Goal: Navigation & Orientation: Find specific page/section

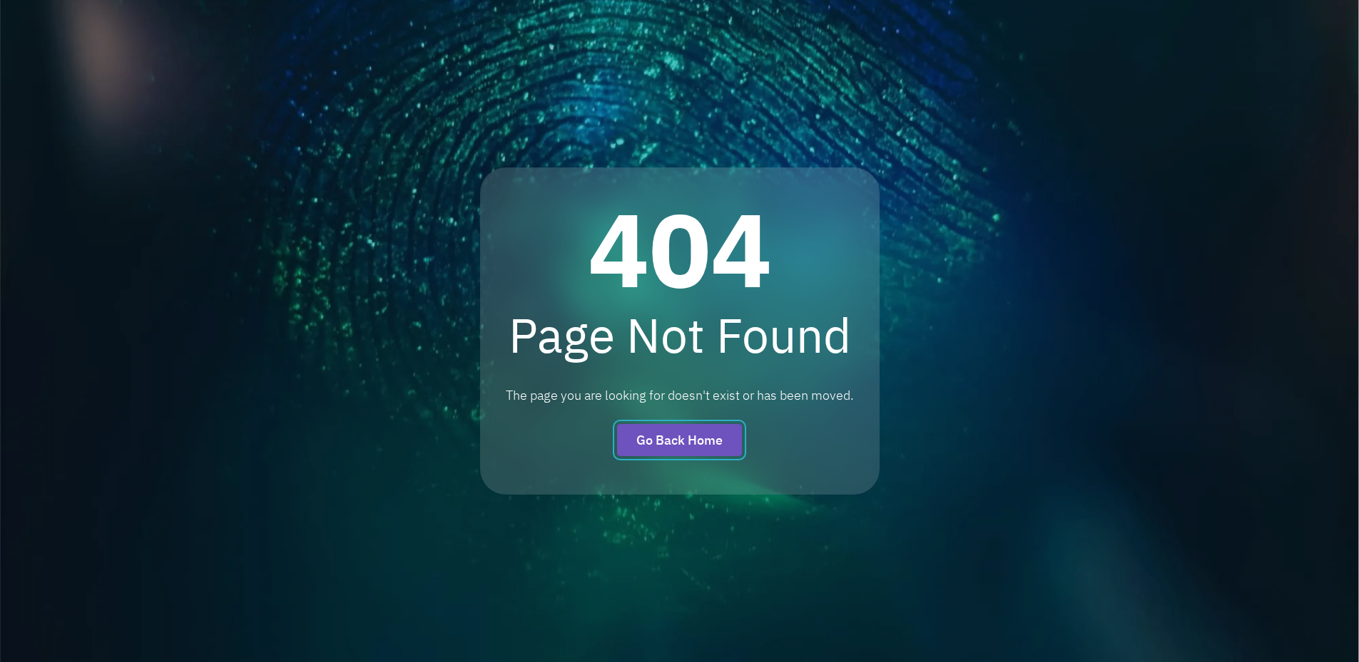
click at [712, 444] on link "Go Back Home" at bounding box center [679, 440] width 125 height 32
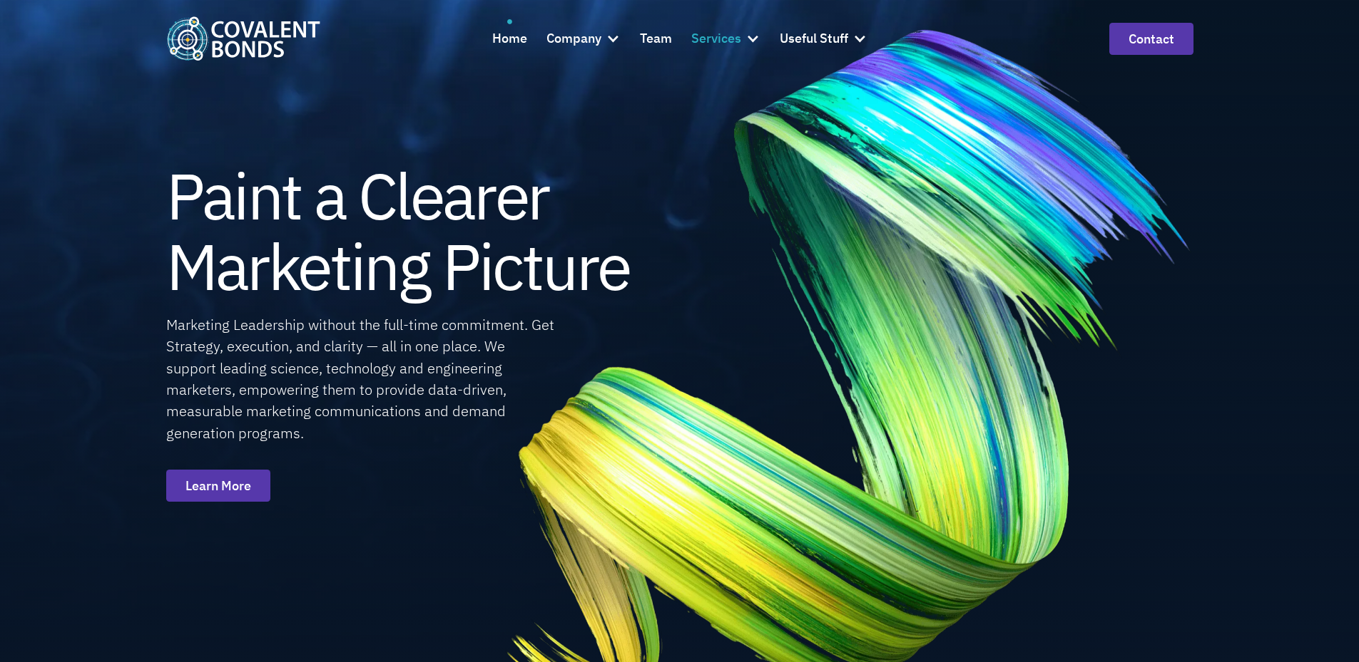
click at [725, 39] on div "Services" at bounding box center [716, 39] width 50 height 21
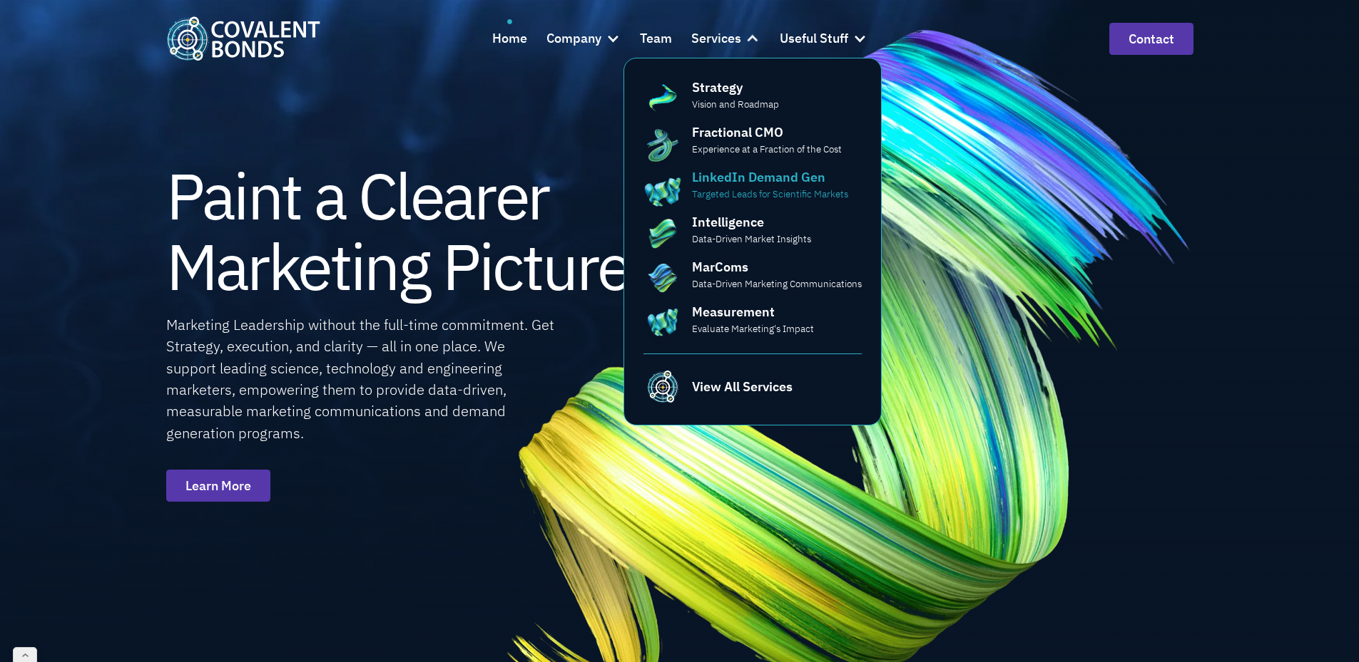
click at [804, 183] on div "LinkedIn Demand Gen" at bounding box center [758, 177] width 133 height 19
